Goal: Transaction & Acquisition: Book appointment/travel/reservation

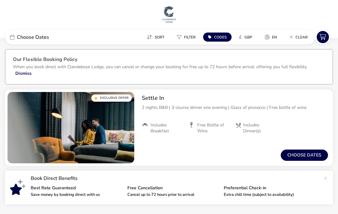
click at [305, 155] on button "Choose dates" at bounding box center [304, 155] width 47 height 11
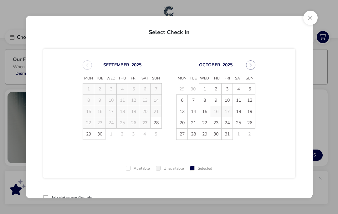
click at [312, 16] on button "Close" at bounding box center [310, 18] width 14 height 14
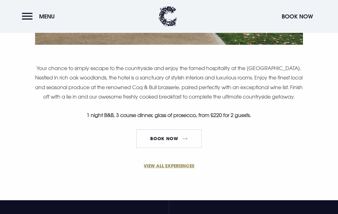
scroll to position [399, 0]
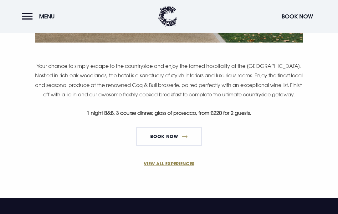
click at [162, 167] on link "VIEW ALL EXPERIENCES" at bounding box center [169, 163] width 298 height 7
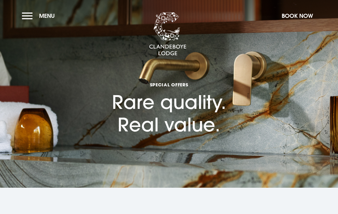
click at [26, 20] on button "Menu" at bounding box center [40, 15] width 36 height 13
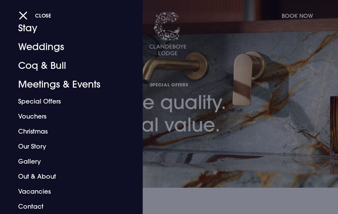
scroll to position [21, 0]
click at [30, 209] on link "Contact" at bounding box center [67, 206] width 98 height 15
